Goal: Navigation & Orientation: Understand site structure

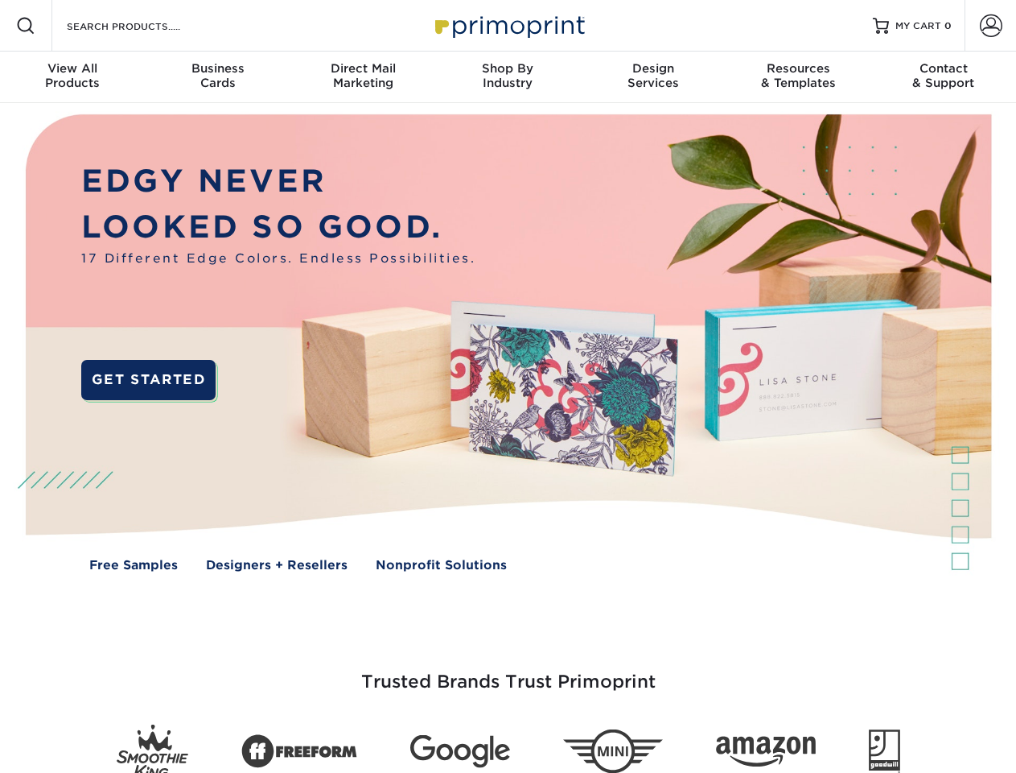
click at [508, 386] on img at bounding box center [508, 354] width 1006 height 503
click at [26, 26] on span at bounding box center [25, 25] width 19 height 19
click at [991, 26] on span at bounding box center [991, 25] width 23 height 23
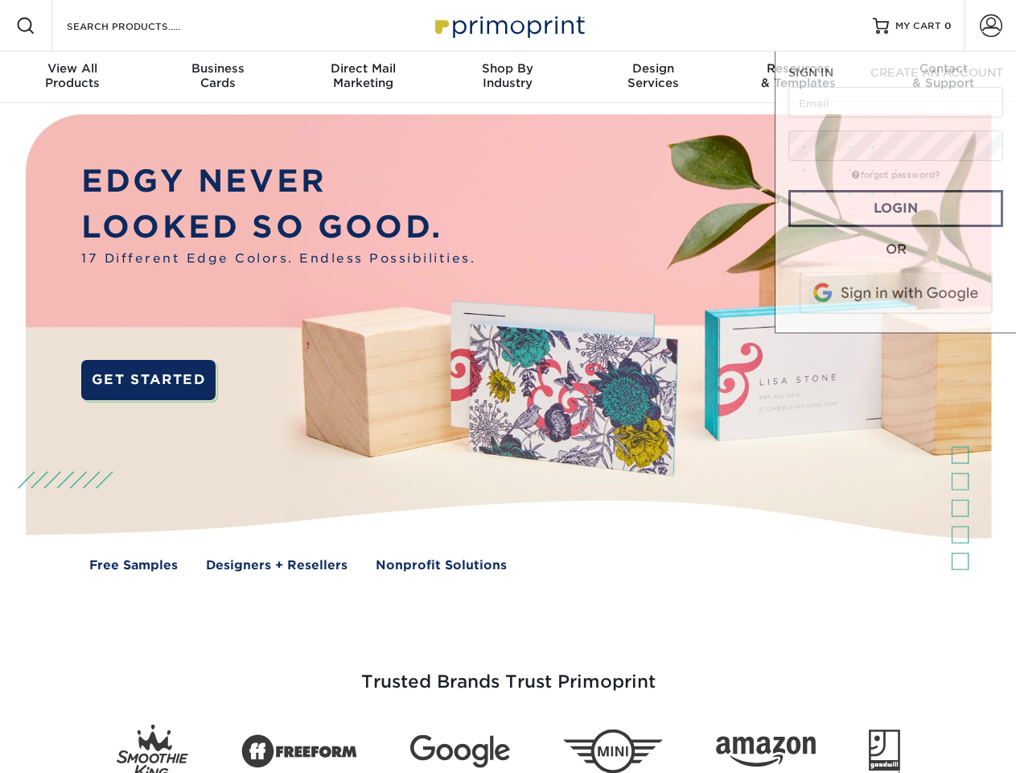
click at [72, 77] on div "View All Products" at bounding box center [72, 75] width 145 height 29
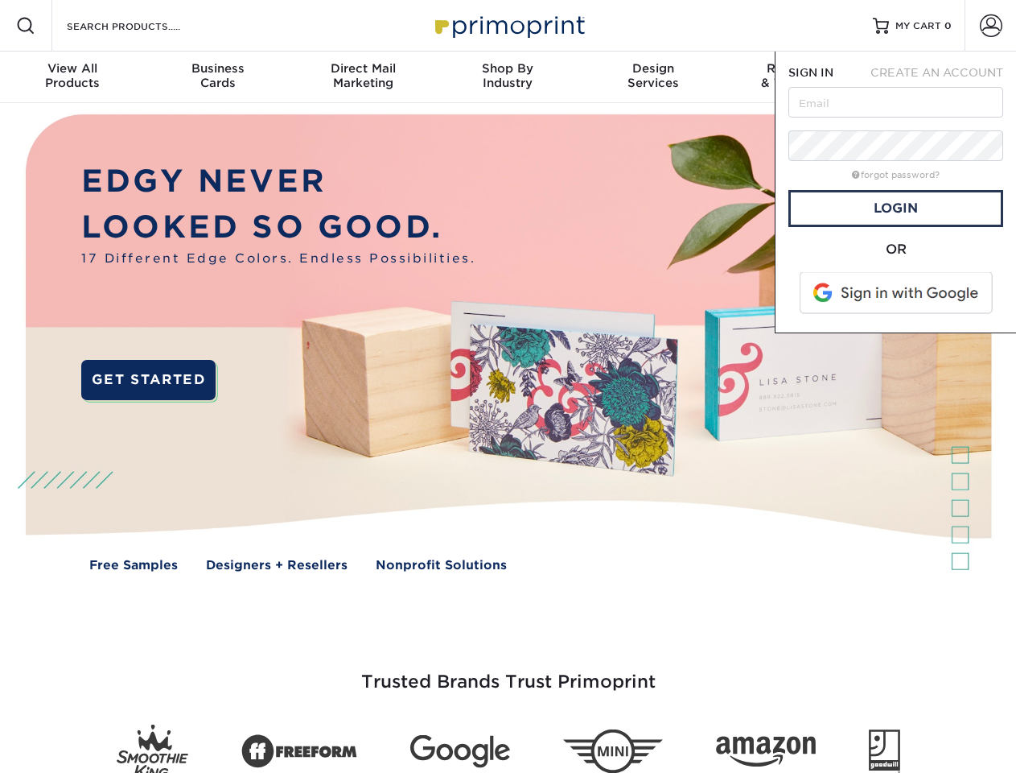
click at [217, 77] on div "Business Cards" at bounding box center [217, 75] width 145 height 29
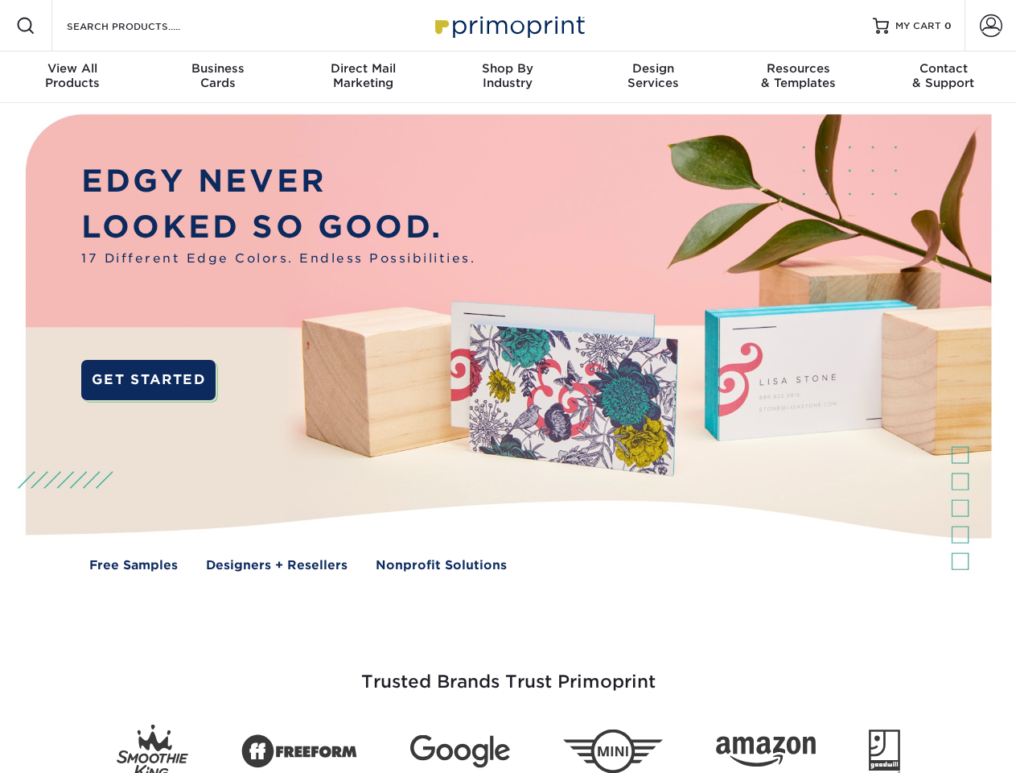
click at [363, 77] on div "Direct Mail Marketing" at bounding box center [363, 75] width 145 height 29
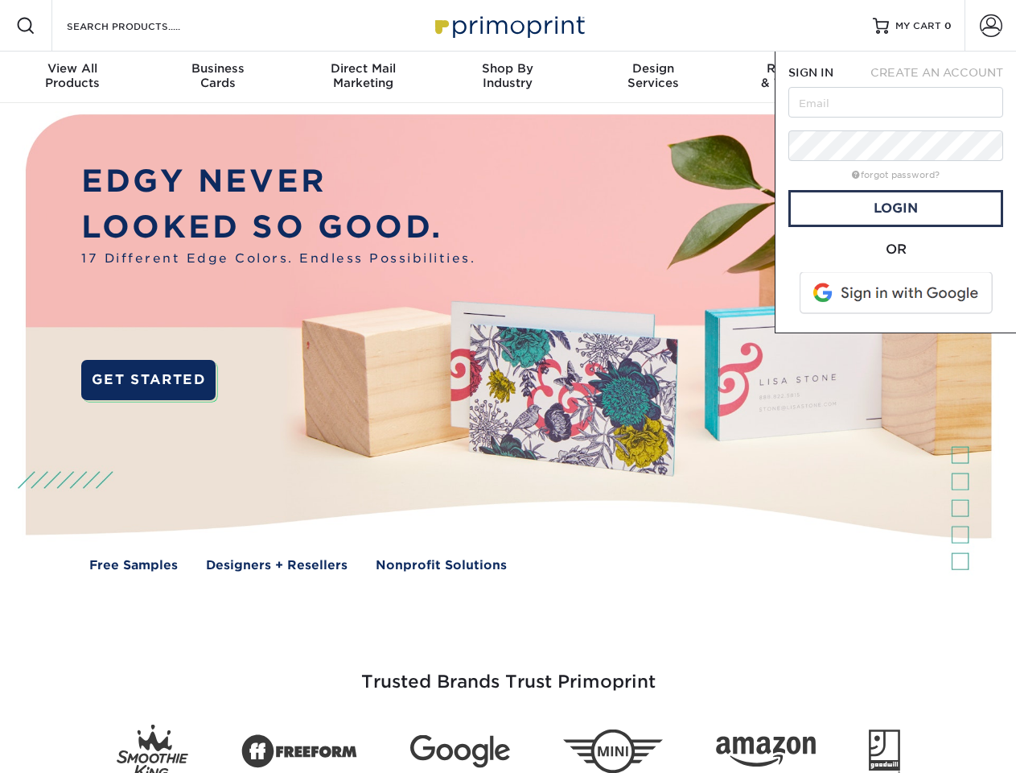
click at [508, 77] on div "Shop By Industry" at bounding box center [507, 75] width 145 height 29
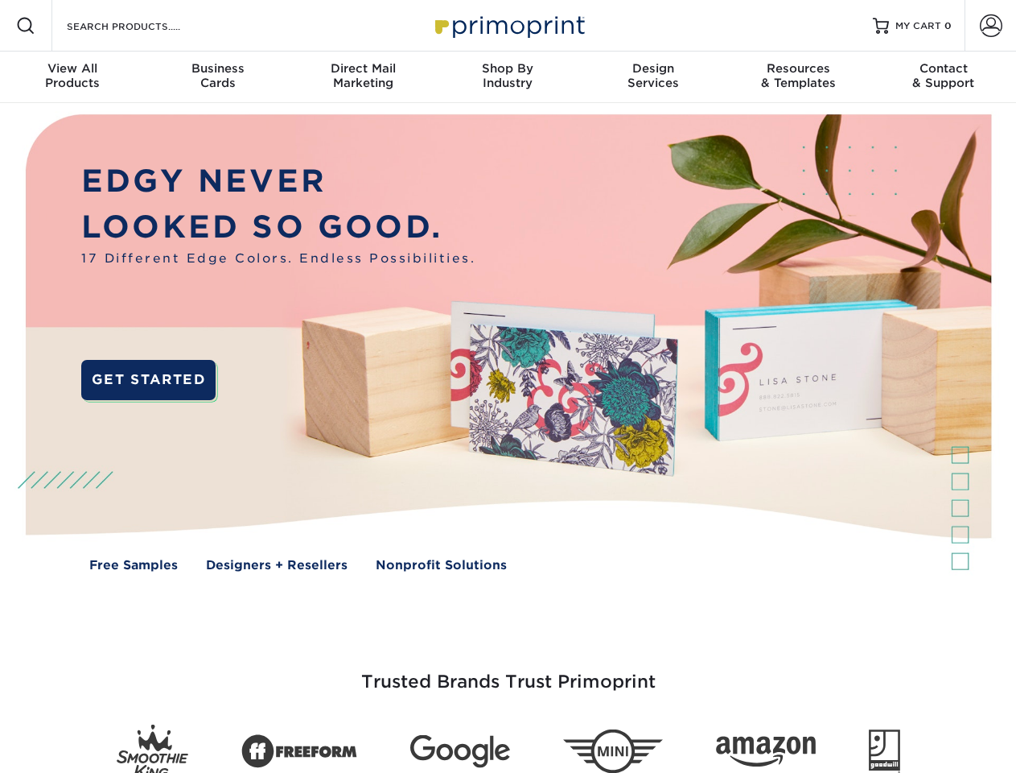
click at [654, 77] on div "Design Services" at bounding box center [653, 75] width 145 height 29
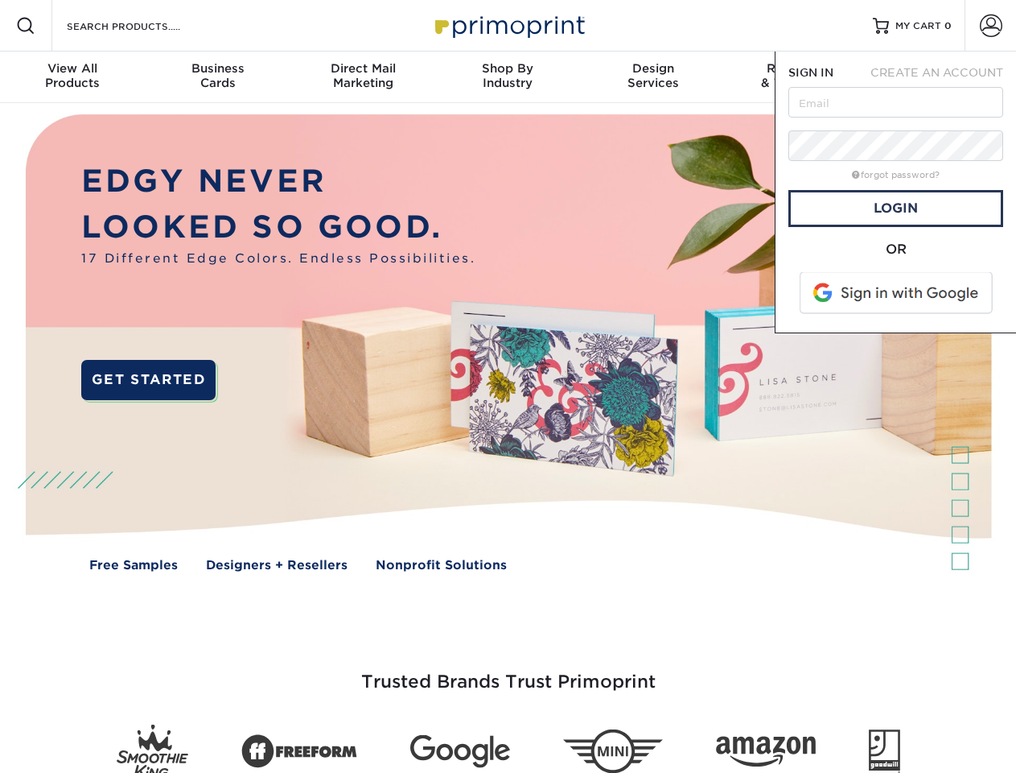
click at [798, 77] on span "SIGN IN" at bounding box center [811, 72] width 45 height 13
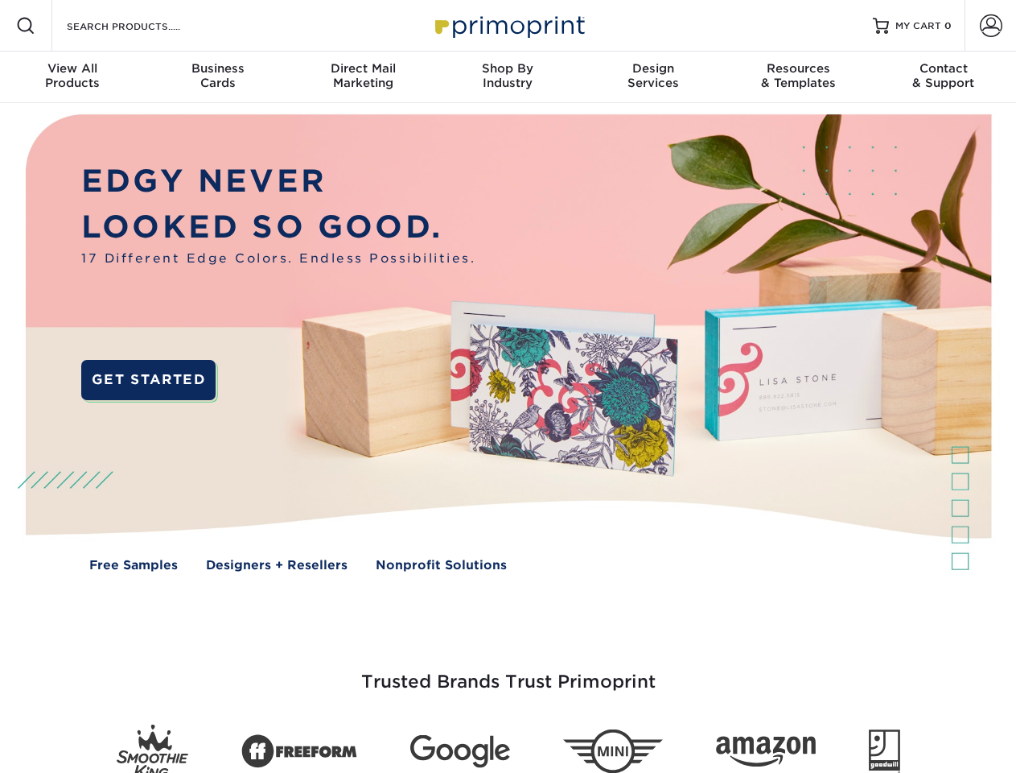
click at [944, 77] on div "Contact & Support" at bounding box center [944, 75] width 145 height 29
